Goal: Book appointment/travel/reservation

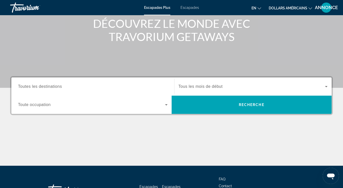
scroll to position [66, 0]
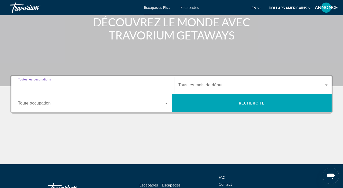
click at [138, 85] on input "Destination Toutes les destinations" at bounding box center [93, 85] width 150 height 6
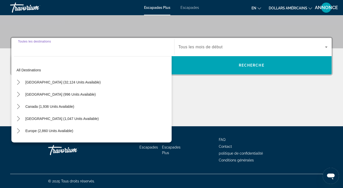
scroll to position [104, 0]
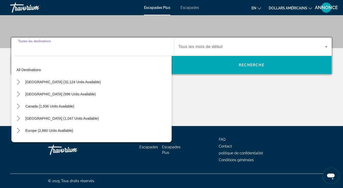
click at [121, 49] on input "Destination Toutes les destinations" at bounding box center [93, 47] width 150 height 6
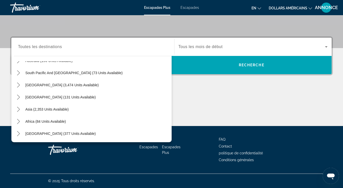
scroll to position [0, 0]
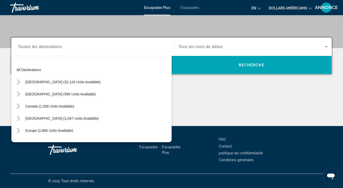
click at [194, 94] on div "Contenu principal" at bounding box center [171, 107] width 323 height 38
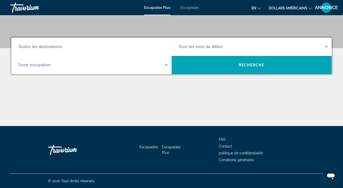
click at [114, 68] on span "Widget de recherche" at bounding box center [91, 65] width 147 height 6
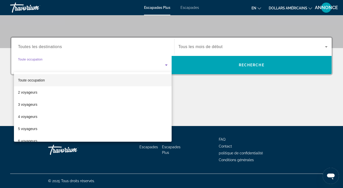
click at [114, 68] on div at bounding box center [171, 94] width 343 height 188
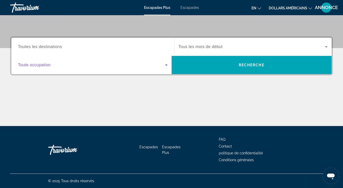
click at [114, 68] on span "Widget de recherche" at bounding box center [91, 65] width 147 height 6
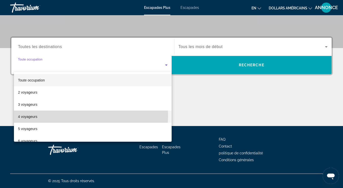
click at [91, 116] on mat-option "4 voyageurs" at bounding box center [93, 117] width 158 height 12
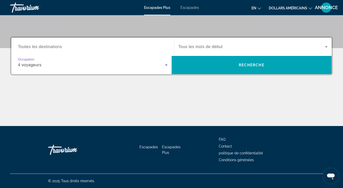
click at [263, 45] on span "Widget de recherche" at bounding box center [252, 47] width 147 height 6
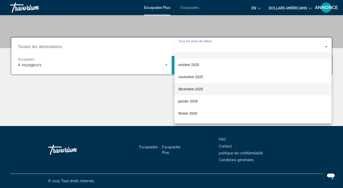
scroll to position [9, 0]
click at [218, 85] on mat-option "décembre 2025" at bounding box center [252, 89] width 157 height 12
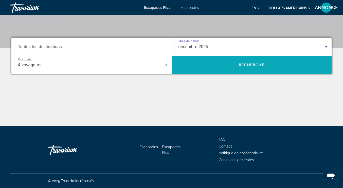
click at [220, 67] on span "Recherche" at bounding box center [252, 65] width 160 height 12
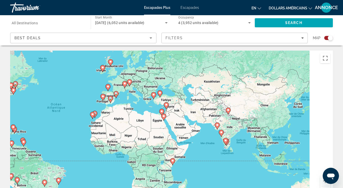
drag, startPoint x: 172, startPoint y: 111, endPoint x: 66, endPoint y: 98, distance: 107.0
click at [66, 98] on div "Pour activer le glissement avec le clavier, appuyez sur Alt+Entrée. Une fois ce…" at bounding box center [171, 127] width 323 height 152
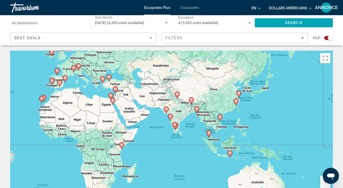
drag, startPoint x: 224, startPoint y: 141, endPoint x: 171, endPoint y: 125, distance: 55.6
click at [171, 125] on div "Pour activer le glissement avec le clavier, appuyez sur Alt+Entrée. Une fois ce…" at bounding box center [171, 127] width 323 height 152
click at [133, 33] on div "Best Deals" at bounding box center [83, 40] width 138 height 14
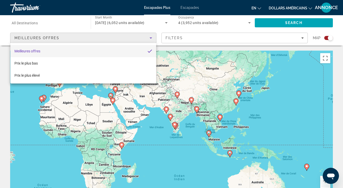
click at [133, 33] on div at bounding box center [171, 94] width 343 height 188
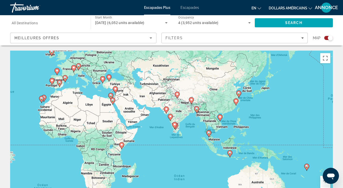
click at [43, 24] on input "Destination All Destinations" at bounding box center [48, 23] width 73 height 6
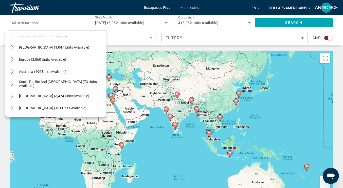
scroll to position [35, 0]
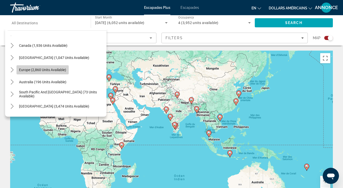
click at [47, 68] on span "Europe (2,860 units available)" at bounding box center [42, 70] width 47 height 4
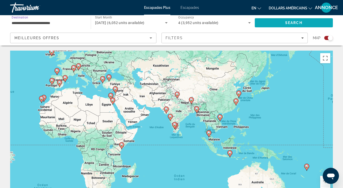
click at [286, 22] on span "Search" at bounding box center [293, 23] width 17 height 4
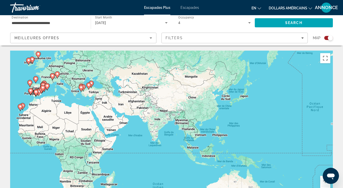
drag, startPoint x: 172, startPoint y: 101, endPoint x: 150, endPoint y: 109, distance: 24.1
click at [150, 109] on div "Pour activer le glissement avec le clavier, appuyez sur Alt+Entrée. Une fois ce…" at bounding box center [171, 127] width 323 height 152
click at [151, 35] on icon "Sort by" at bounding box center [151, 38] width 6 height 6
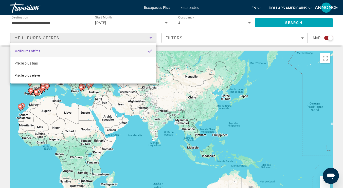
click at [151, 35] on div at bounding box center [171, 94] width 343 height 188
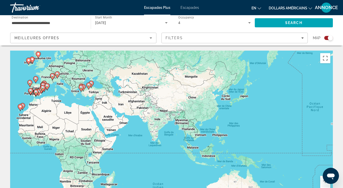
click at [80, 22] on input "**********" at bounding box center [48, 23] width 73 height 6
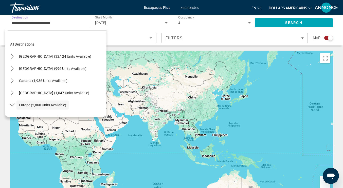
scroll to position [30, 0]
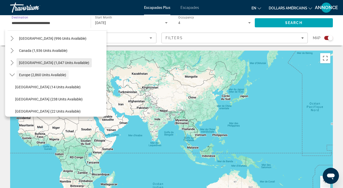
click at [48, 66] on span "Select destination: Caribbean & Atlantic Islands (1,047 units available)" at bounding box center [53, 63] width 75 height 12
type input "**********"
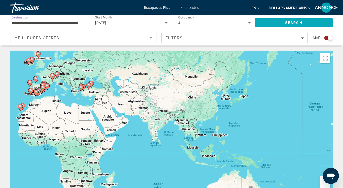
click at [269, 23] on span "Search" at bounding box center [294, 23] width 78 height 12
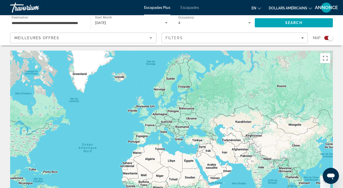
drag, startPoint x: 182, startPoint y: 93, endPoint x: 220, endPoint y: 177, distance: 91.6
click at [220, 177] on div "Contenu principal" at bounding box center [171, 127] width 323 height 152
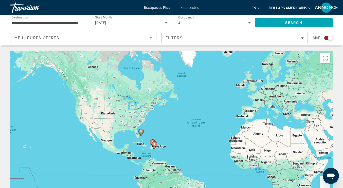
drag, startPoint x: 67, startPoint y: 94, endPoint x: 179, endPoint y: 69, distance: 114.9
click at [179, 69] on div "Pour activer le glissement avec le clavier, appuyez sur Alt+Entrée. Une fois ce…" at bounding box center [171, 127] width 323 height 152
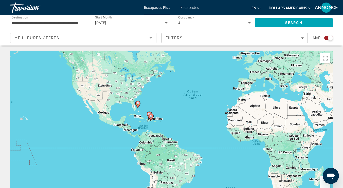
drag, startPoint x: 172, startPoint y: 127, endPoint x: 168, endPoint y: 98, distance: 28.6
click at [168, 98] on div "Pour activer le glissement avec le clavier, appuyez sur Alt+Entrée. Une fois ce…" at bounding box center [171, 127] width 323 height 152
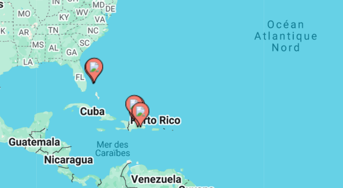
drag, startPoint x: 151, startPoint y: 102, endPoint x: 161, endPoint y: 87, distance: 17.4
click at [161, 87] on div "Pour activer le glissement avec le clavier, appuyez sur Alt+Entrée. Une fois ce…" at bounding box center [171, 127] width 323 height 152
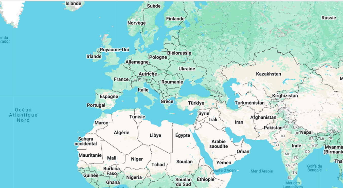
drag, startPoint x: 189, startPoint y: 86, endPoint x: 72, endPoint y: 129, distance: 124.5
click at [72, 129] on div "Pour activer le glissement avec le clavier, appuyez sur Alt+Entrée. Une fois ce…" at bounding box center [171, 127] width 323 height 152
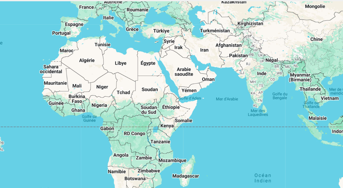
drag, startPoint x: 164, startPoint y: 117, endPoint x: 139, endPoint y: 70, distance: 53.7
click at [139, 70] on div "Pour activer le glissement avec le clavier, appuyez sur Alt+Entrée. Une fois ce…" at bounding box center [171, 127] width 323 height 152
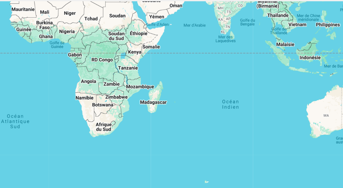
drag, startPoint x: 181, startPoint y: 113, endPoint x: 161, endPoint y: 67, distance: 50.4
click at [161, 67] on div "Pour activer le glissement avec le clavier, appuyez sur Alt+Entrée. Une fois ce…" at bounding box center [171, 127] width 323 height 152
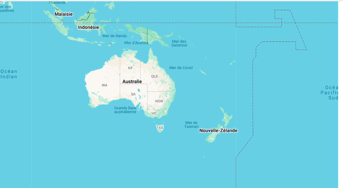
drag, startPoint x: 213, startPoint y: 117, endPoint x: 71, endPoint y: 99, distance: 143.0
click at [71, 99] on div "Contenu principal" at bounding box center [171, 127] width 323 height 152
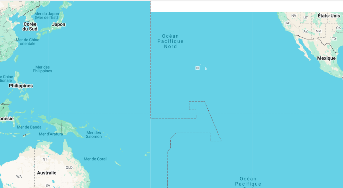
drag, startPoint x: 150, startPoint y: 103, endPoint x: 93, endPoint y: 162, distance: 82.1
click at [93, 162] on div "Contenu principal" at bounding box center [171, 127] width 323 height 152
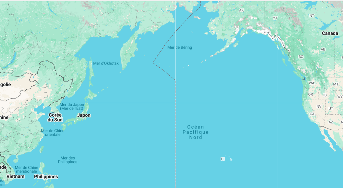
drag, startPoint x: 143, startPoint y: 107, endPoint x: 159, endPoint y: 164, distance: 60.0
click at [159, 164] on div "Pour activer le glissement avec le clavier, appuyez sur Alt+Entrée. Une fois ce…" at bounding box center [171, 127] width 323 height 152
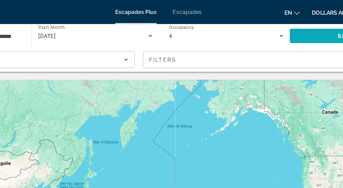
click at [264, 25] on span "Search" at bounding box center [294, 23] width 78 height 12
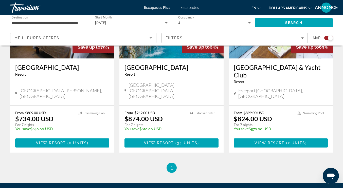
scroll to position [421, 0]
